Goal: Task Accomplishment & Management: Manage account settings

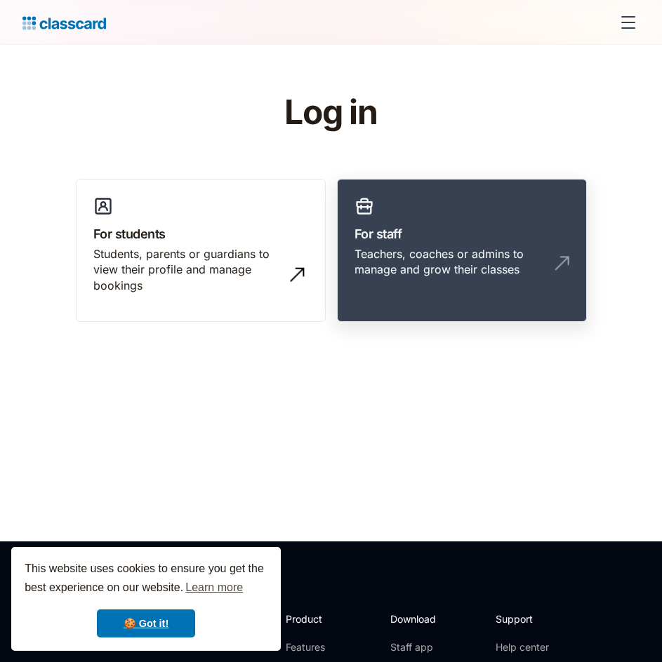
click at [502, 262] on div "Teachers, coaches or admins to manage and grow their classes" at bounding box center [447, 262] width 187 height 32
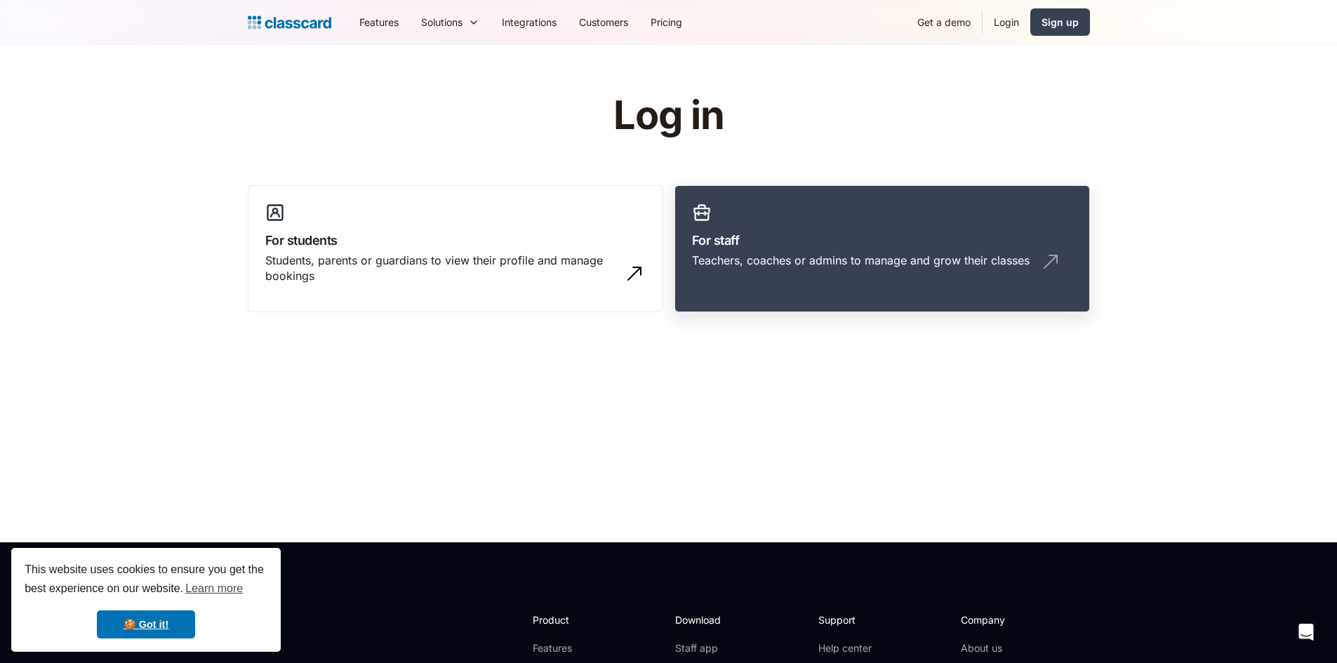
click at [848, 268] on div "Teachers, coaches or admins to manage and grow their classes" at bounding box center [882, 266] width 380 height 27
